Goal: Download file/media

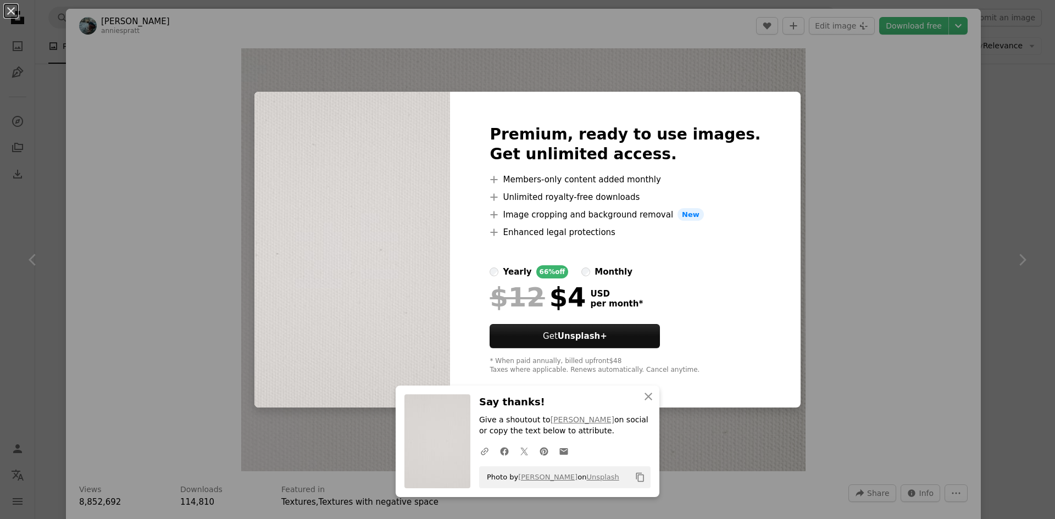
scroll to position [4615, 0]
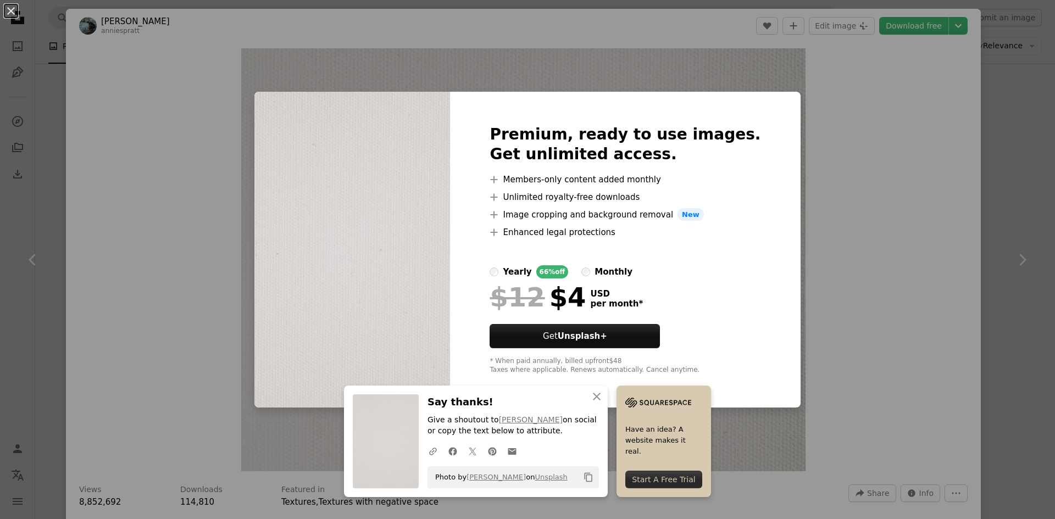
click at [789, 96] on div "An X shape Premium, ready to use images. Get unlimited access. A plus sign Memb…" at bounding box center [527, 259] width 1055 height 519
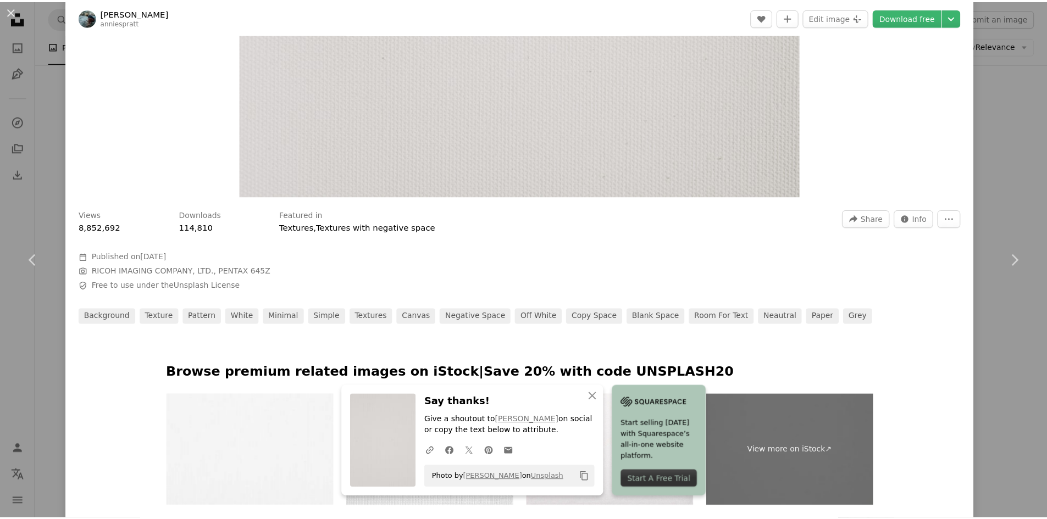
scroll to position [714, 0]
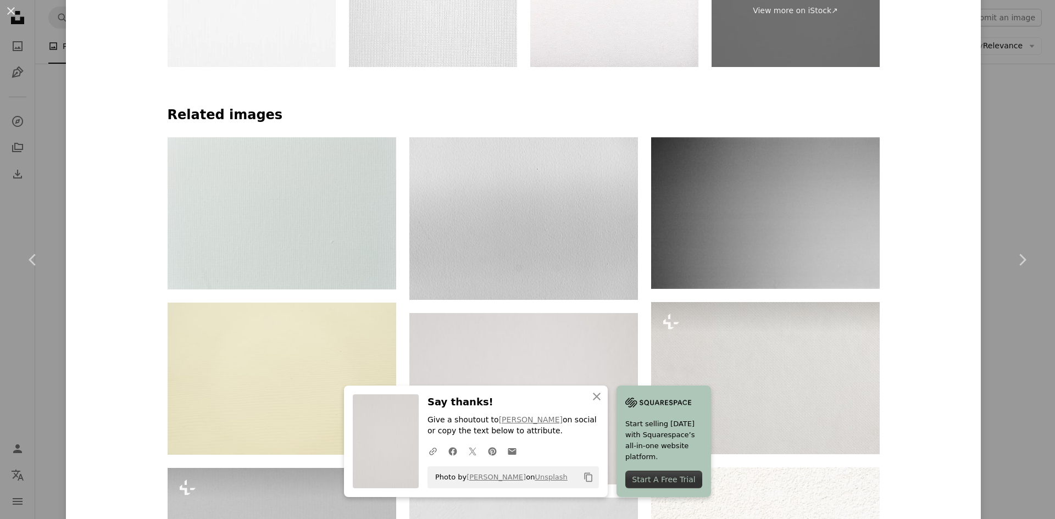
click at [53, 42] on div "An X shape Chevron left Chevron right [PERSON_NAME] anniespratt A heart A plus …" at bounding box center [527, 259] width 1055 height 519
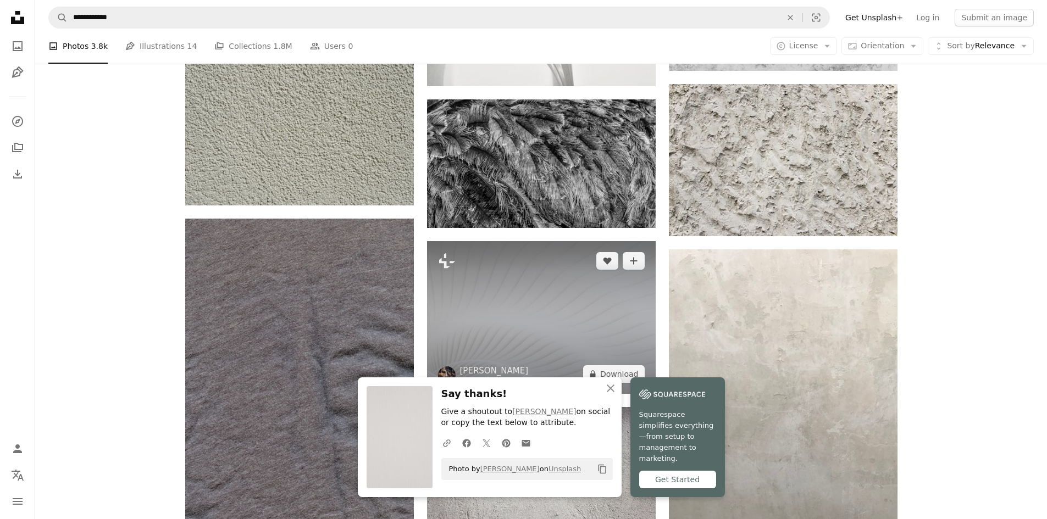
scroll to position [5164, 0]
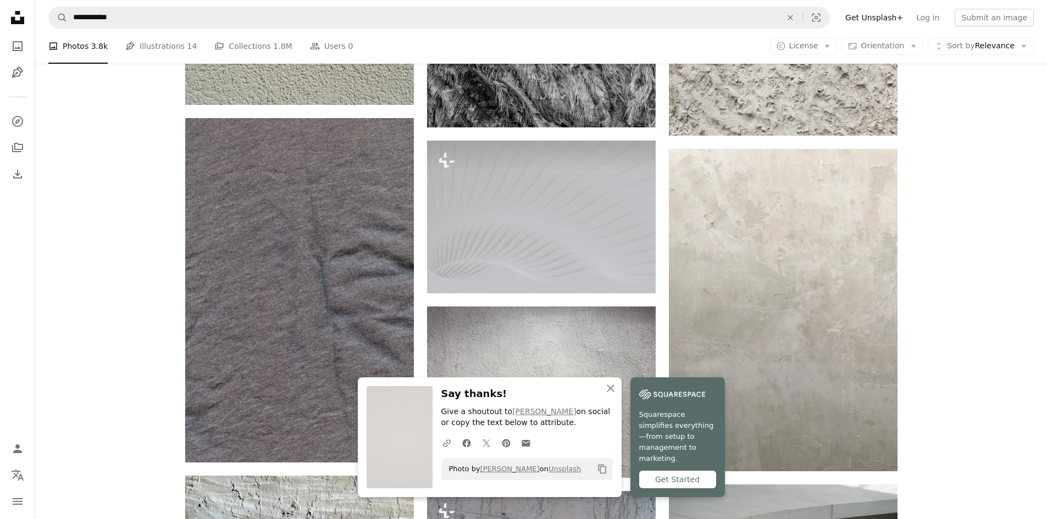
click at [672, 482] on div "Get Started" at bounding box center [677, 480] width 77 height 18
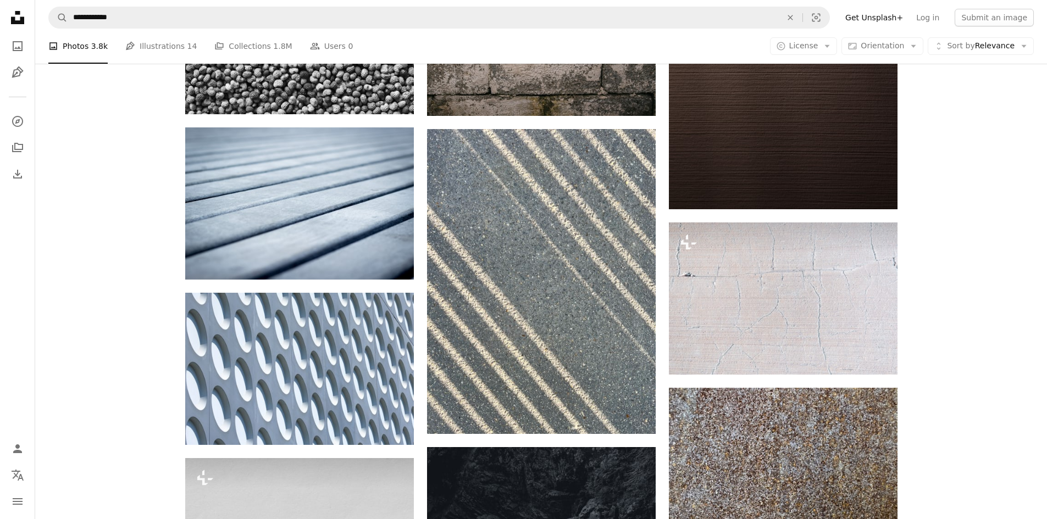
scroll to position [10768, 0]
